Goal: Information Seeking & Learning: Learn about a topic

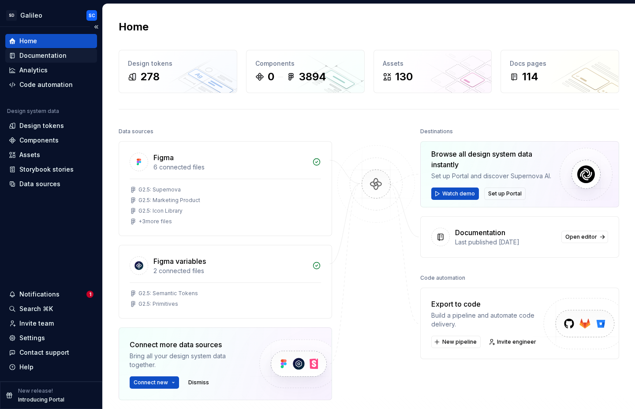
click at [48, 59] on div "Documentation" at bounding box center [42, 55] width 47 height 9
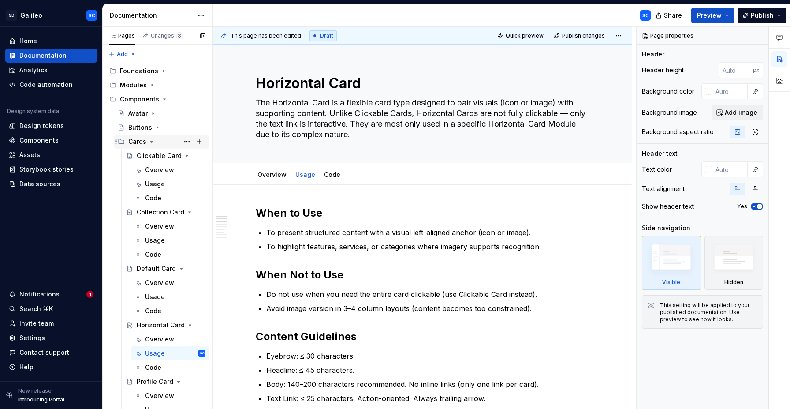
click at [153, 141] on icon "Page tree" at bounding box center [151, 141] width 7 height 7
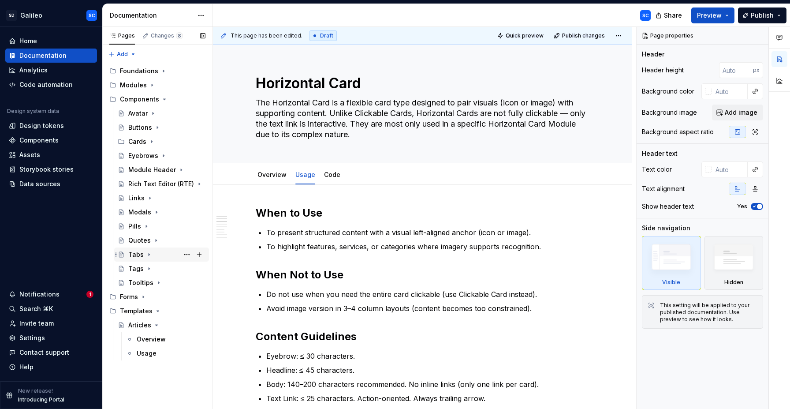
click at [132, 256] on div "Tabs" at bounding box center [135, 254] width 15 height 9
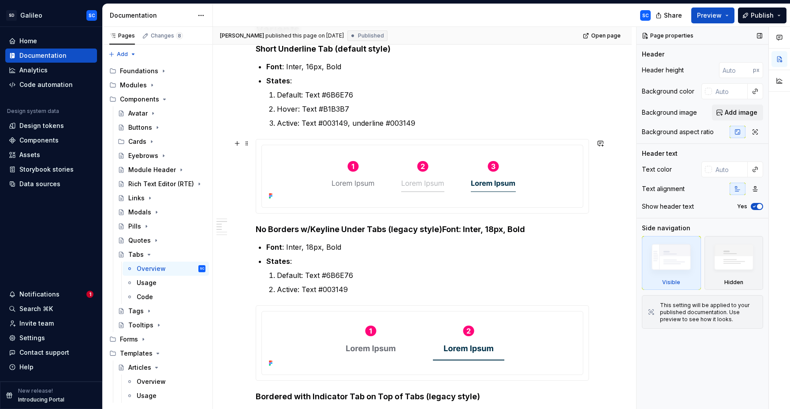
scroll to position [389, 0]
click at [149, 311] on icon "Page tree" at bounding box center [149, 311] width 1 height 2
click at [134, 311] on div "Tags" at bounding box center [135, 311] width 15 height 9
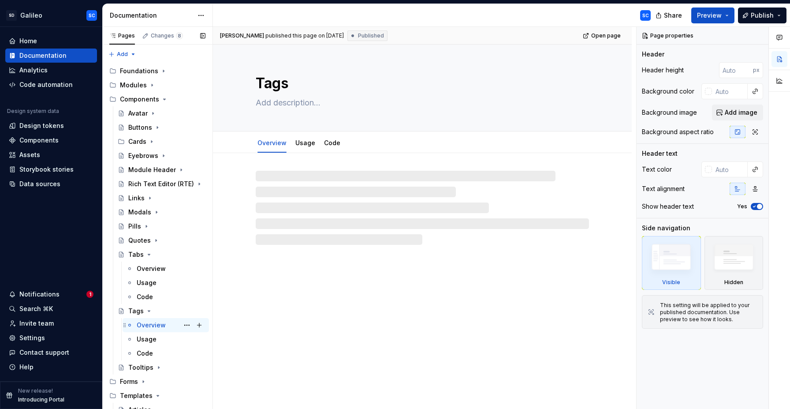
click at [157, 329] on div "Overview" at bounding box center [151, 325] width 29 height 9
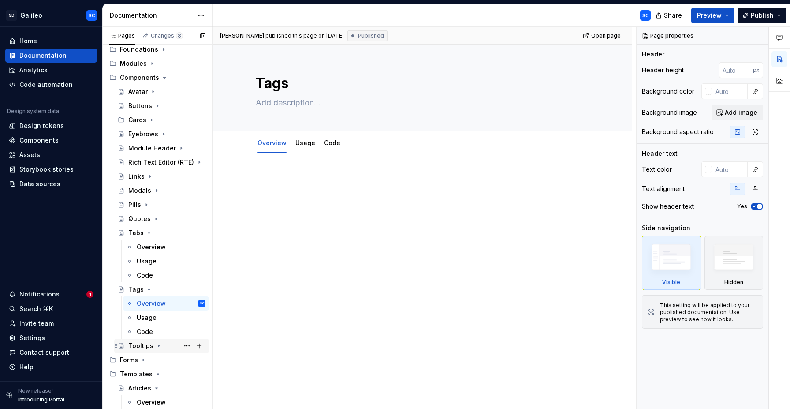
scroll to position [22, 0]
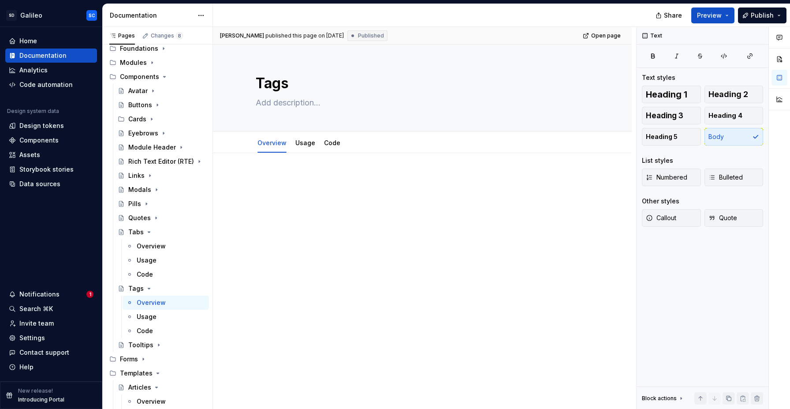
type textarea "*"
